Goal: Find specific page/section: Find specific page/section

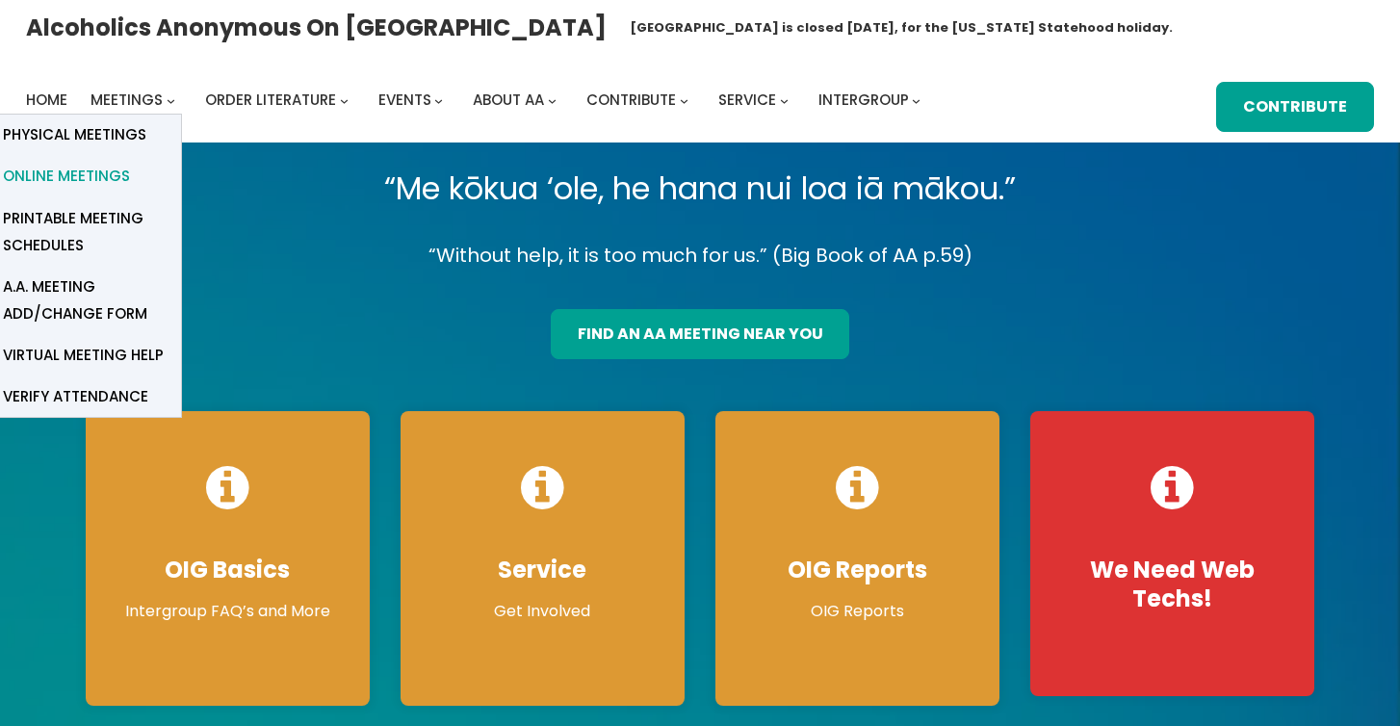
click at [98, 172] on span "Online Meetings" at bounding box center [66, 176] width 127 height 27
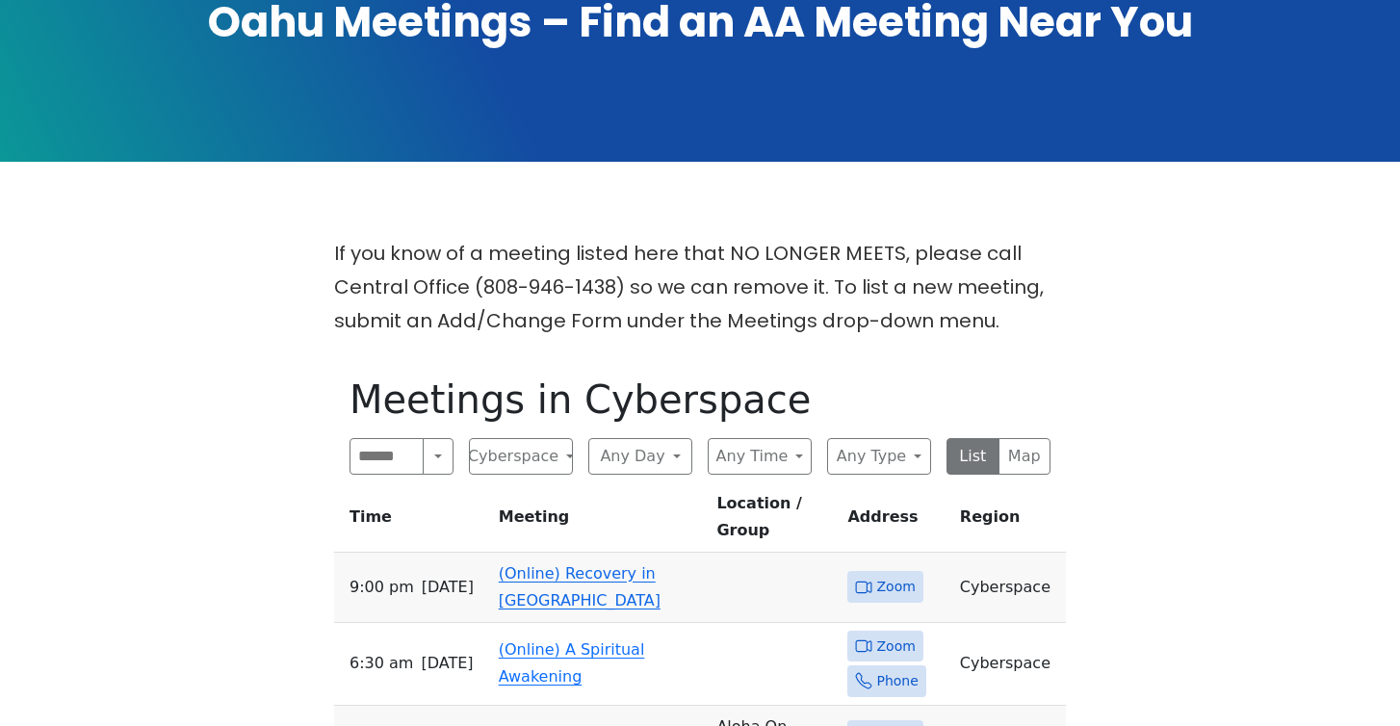
scroll to position [370, 0]
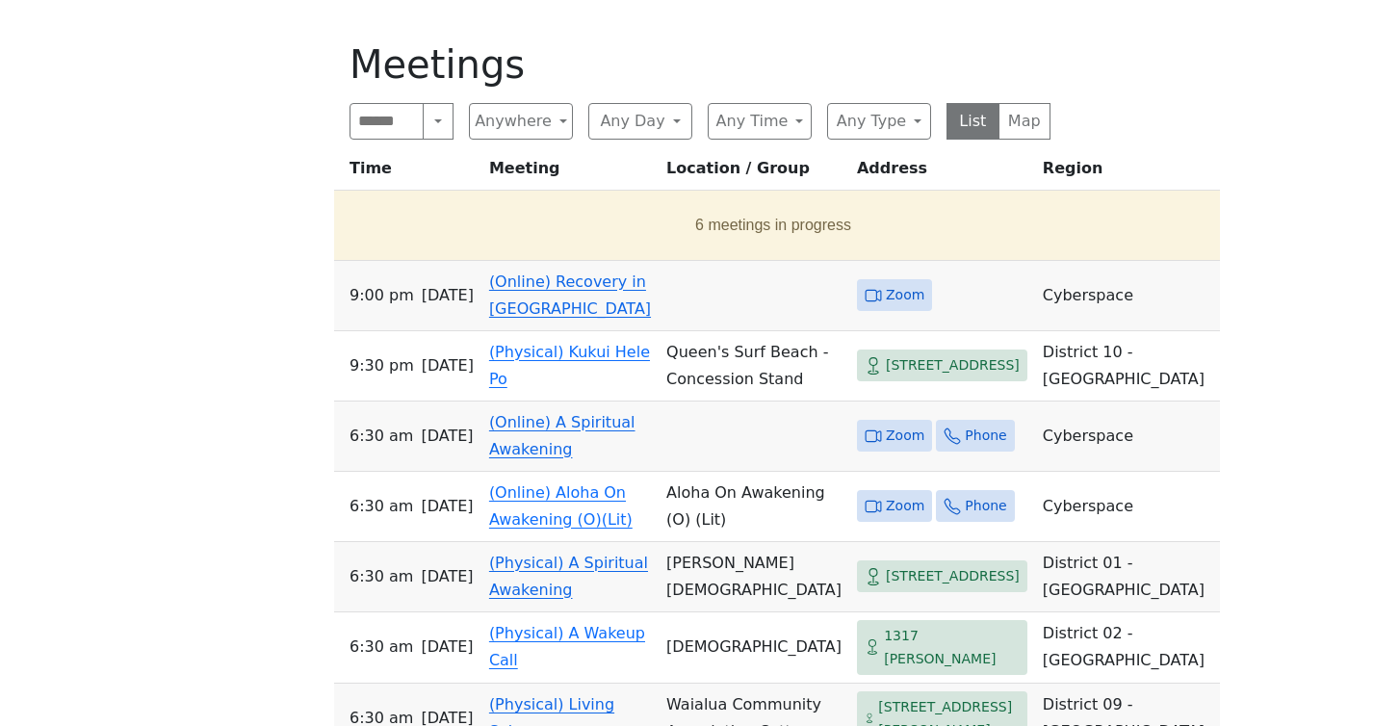
scroll to position [642, 0]
click at [632, 120] on button "Any Day" at bounding box center [640, 122] width 104 height 37
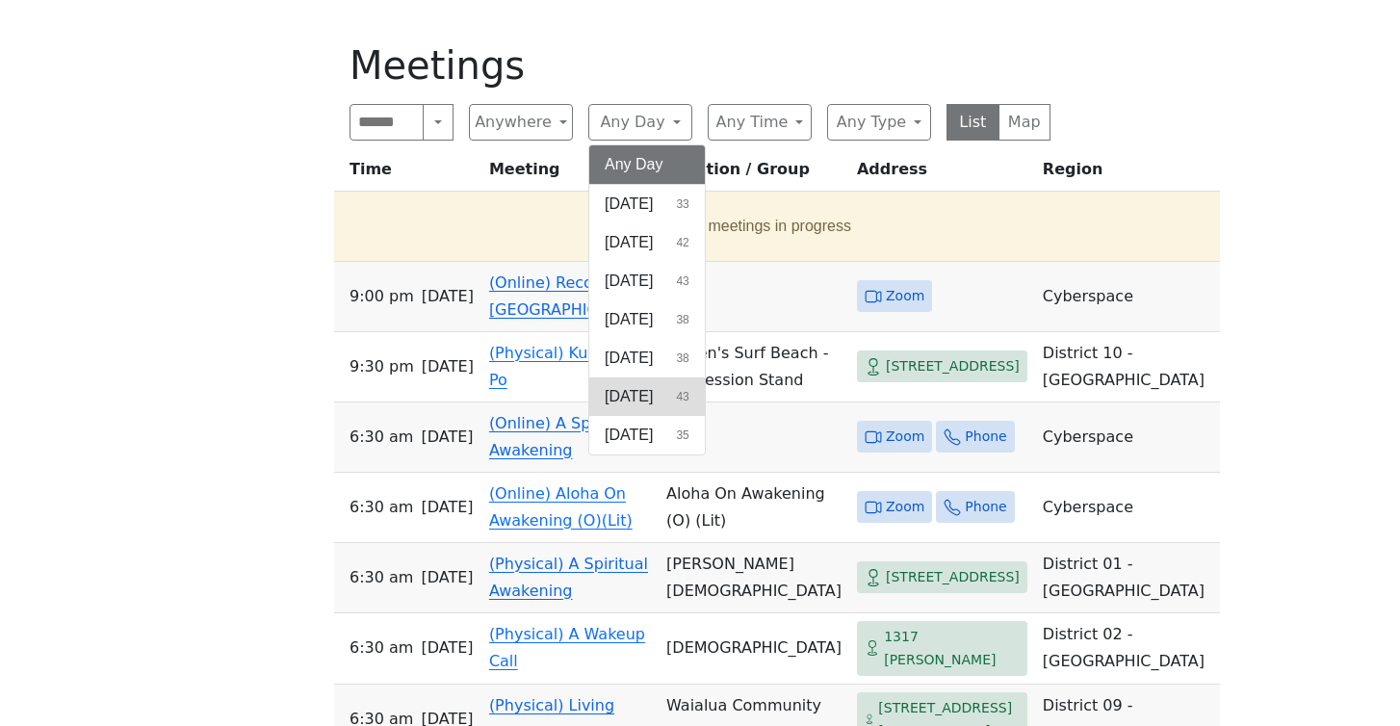
click at [668, 406] on button "[DATE] 43" at bounding box center [647, 396] width 116 height 39
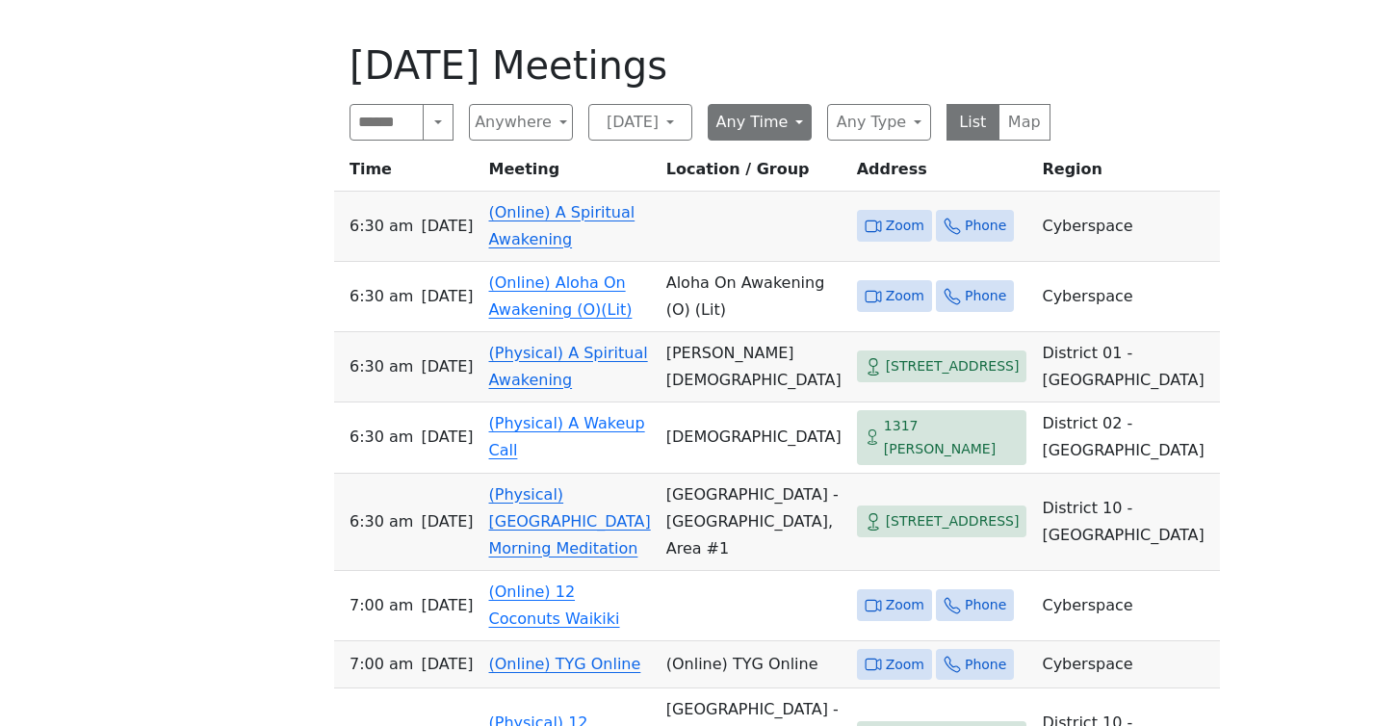
click at [764, 113] on button "Any Time" at bounding box center [760, 122] width 104 height 37
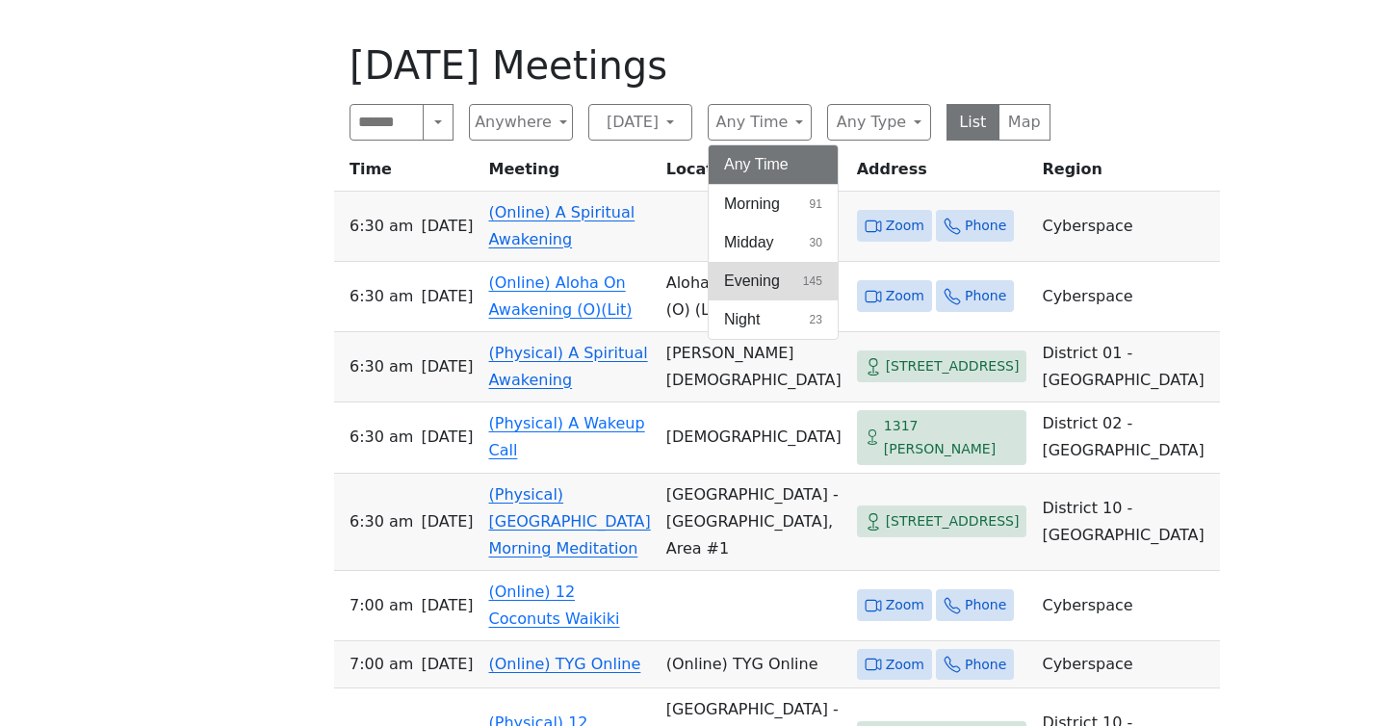
click at [767, 281] on span "Evening" at bounding box center [752, 281] width 56 height 23
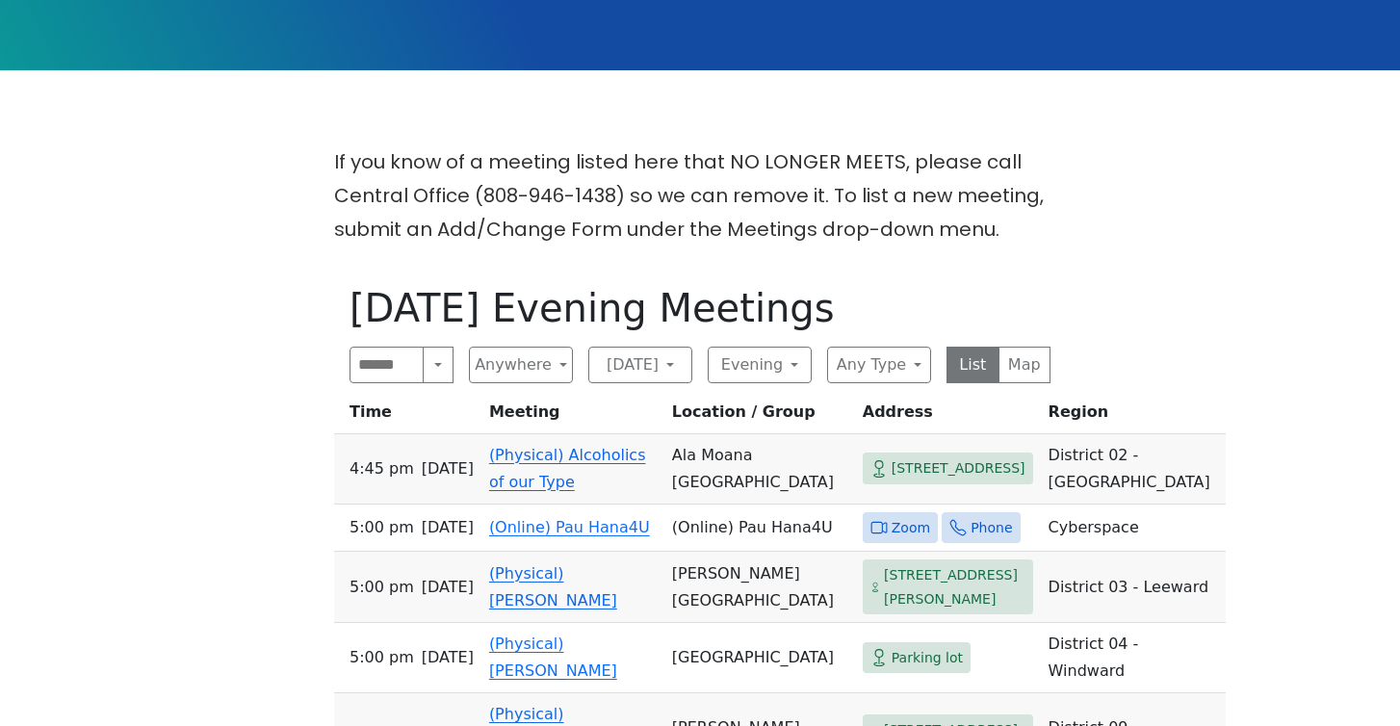
scroll to position [399, 0]
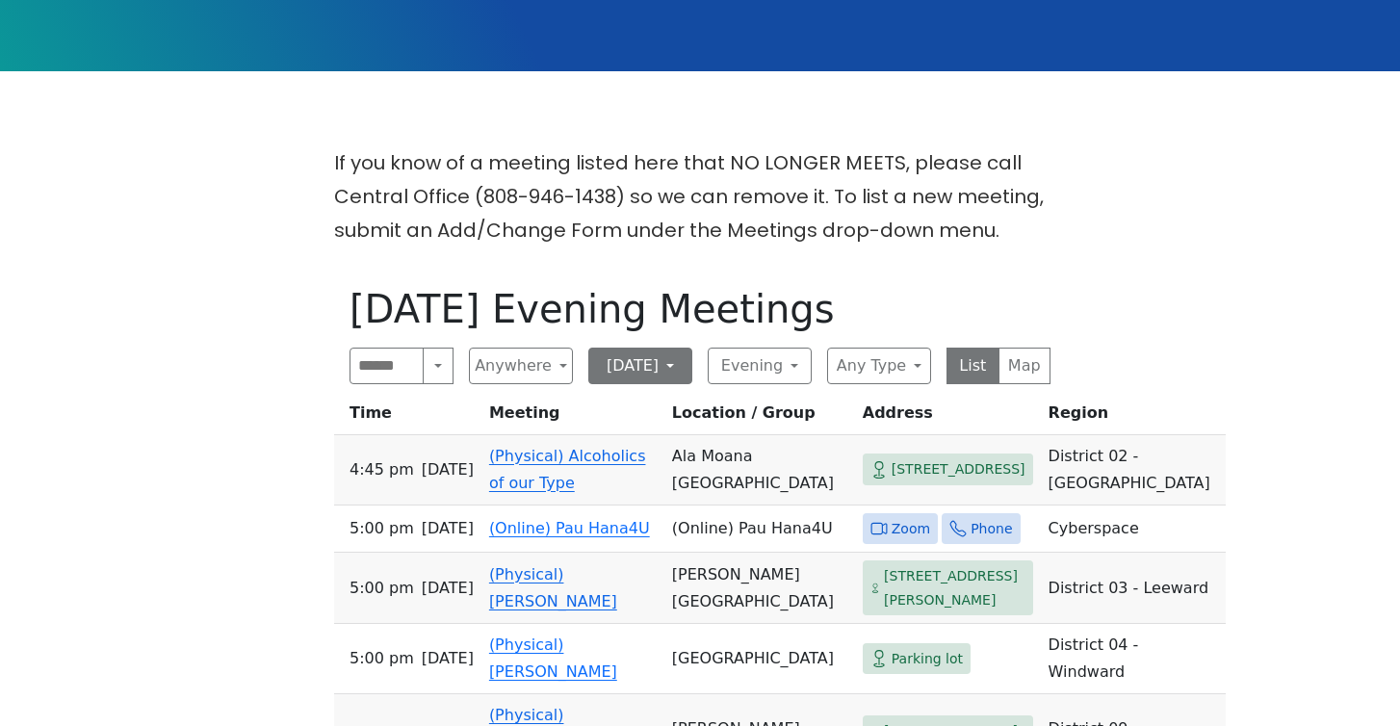
click at [639, 365] on button "[DATE]" at bounding box center [640, 366] width 104 height 37
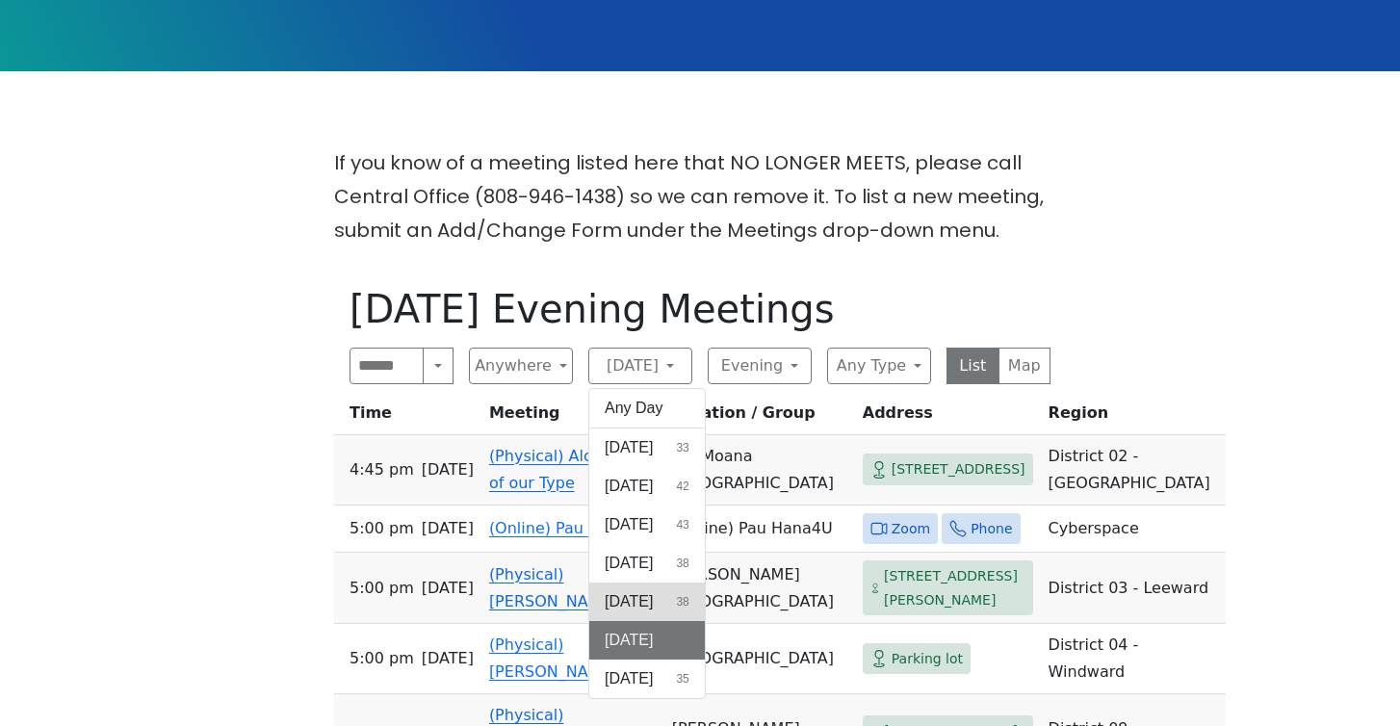
click at [653, 604] on span "[DATE]" at bounding box center [629, 601] width 48 height 23
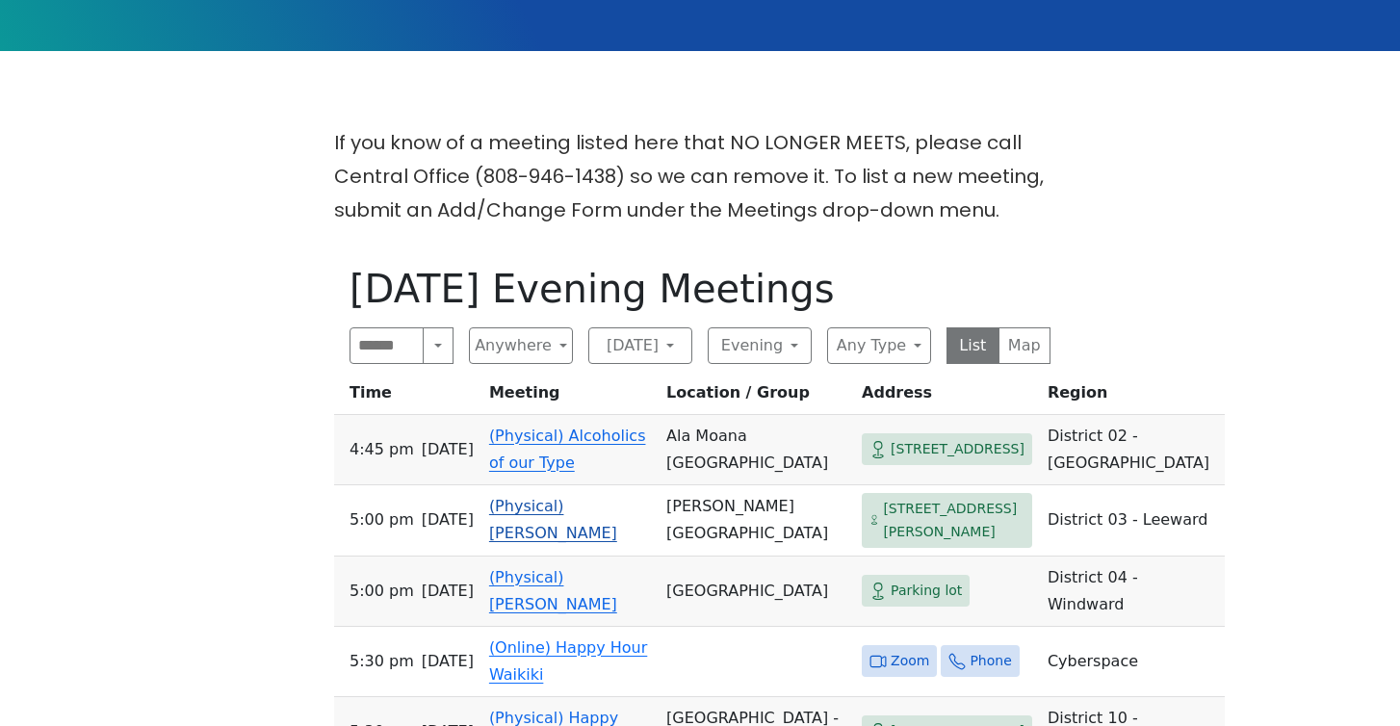
scroll to position [417, 0]
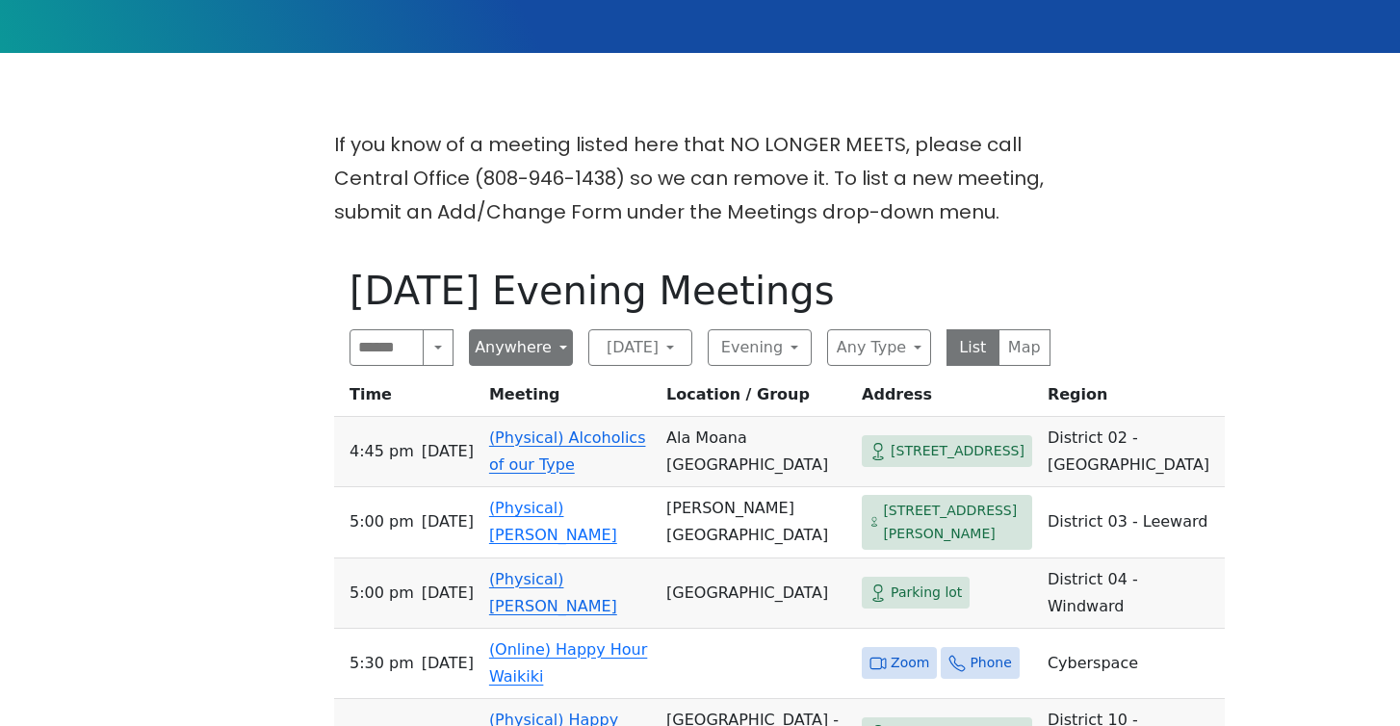
click at [523, 354] on button "Anywhere" at bounding box center [521, 347] width 104 height 37
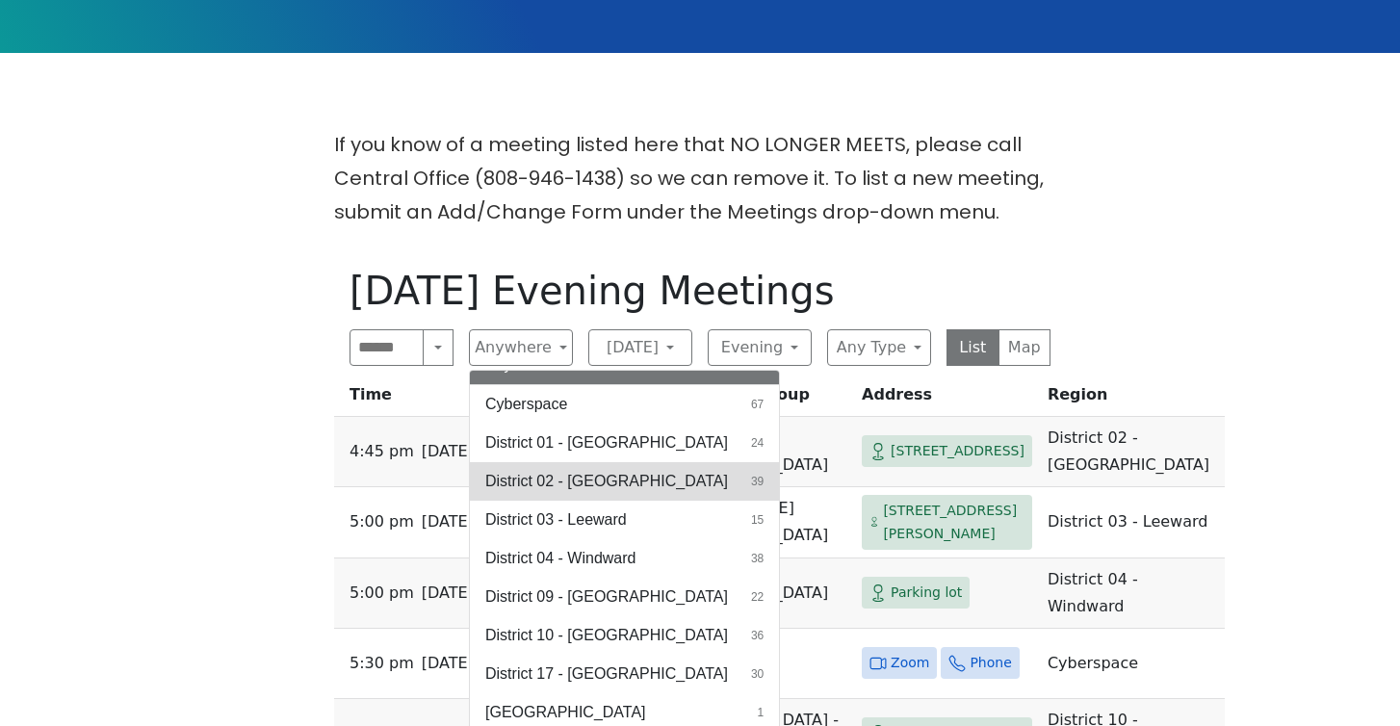
scroll to position [25, 0]
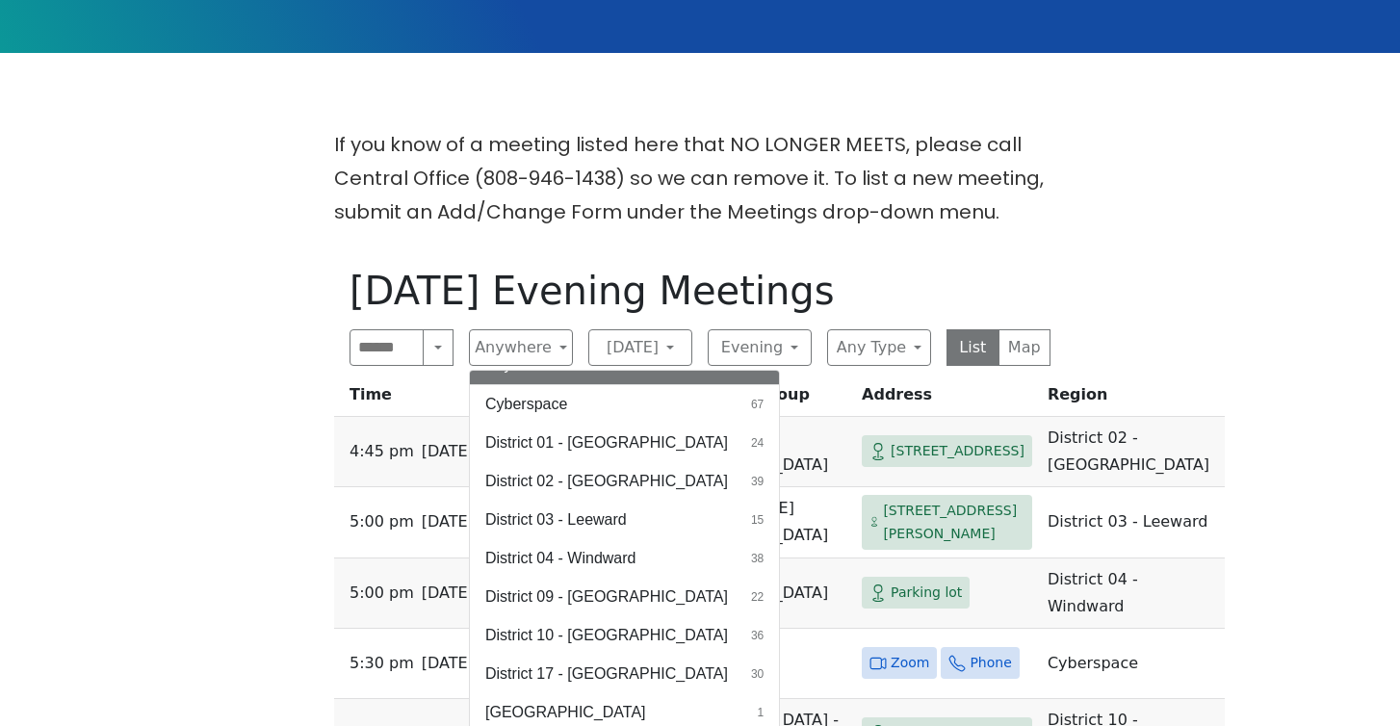
click at [766, 197] on p "If you know of a meeting listed here that NO LONGER MEETS, please call Central …" at bounding box center [700, 178] width 732 height 101
